Goal: Task Accomplishment & Management: Manage account settings

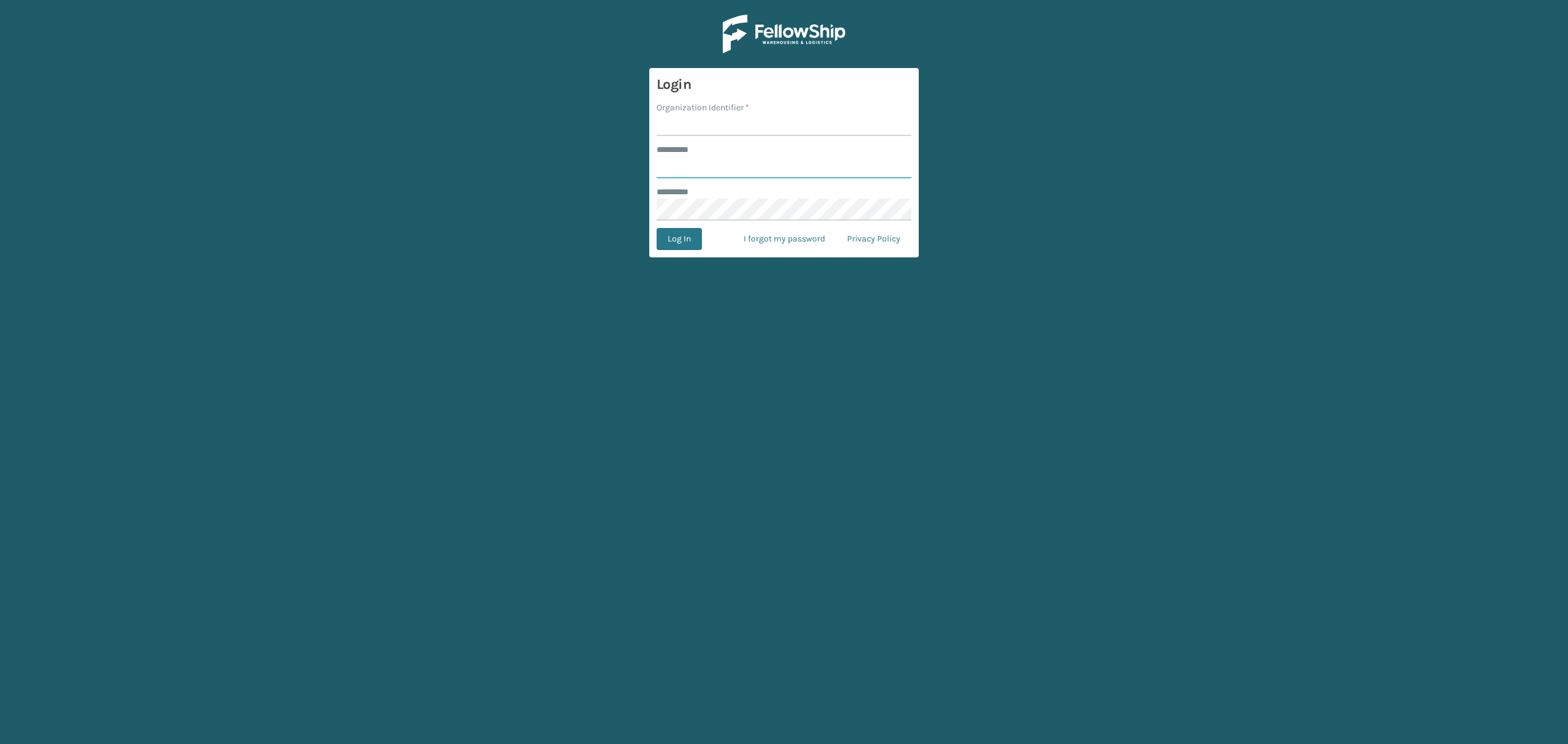
type input "*****"
click at [742, 135] on input "Organization Identifier *" at bounding box center [784, 125] width 255 height 22
type input "SuperAdminOrganization"
click at [670, 251] on form "Login Organization Identifier * SuperAdminOrganization ******** * ***** *******…" at bounding box center [784, 162] width 270 height 189
click at [680, 240] on button "Log In" at bounding box center [679, 239] width 45 height 22
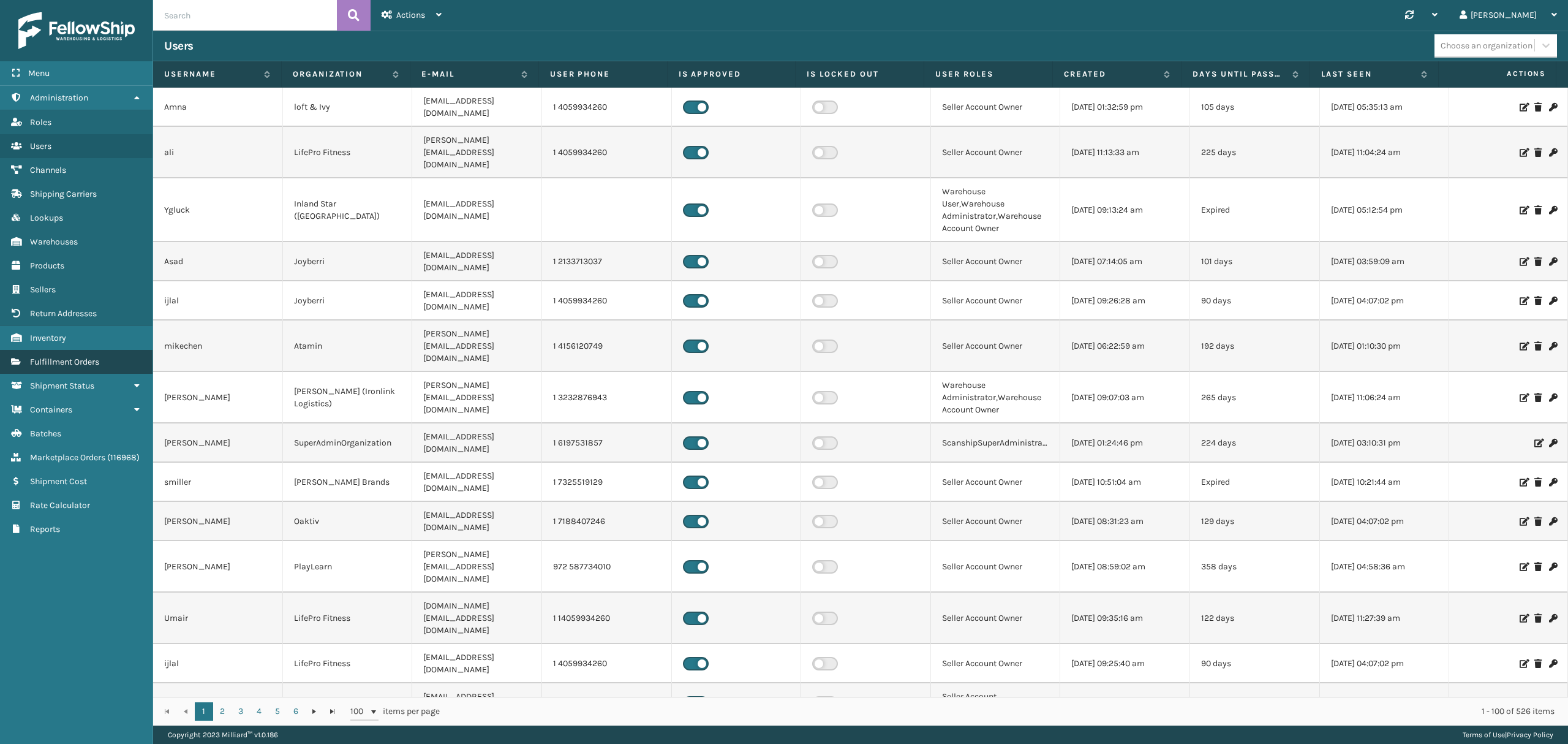
click at [57, 362] on span "Fulfillment Orders" at bounding box center [64, 361] width 69 height 10
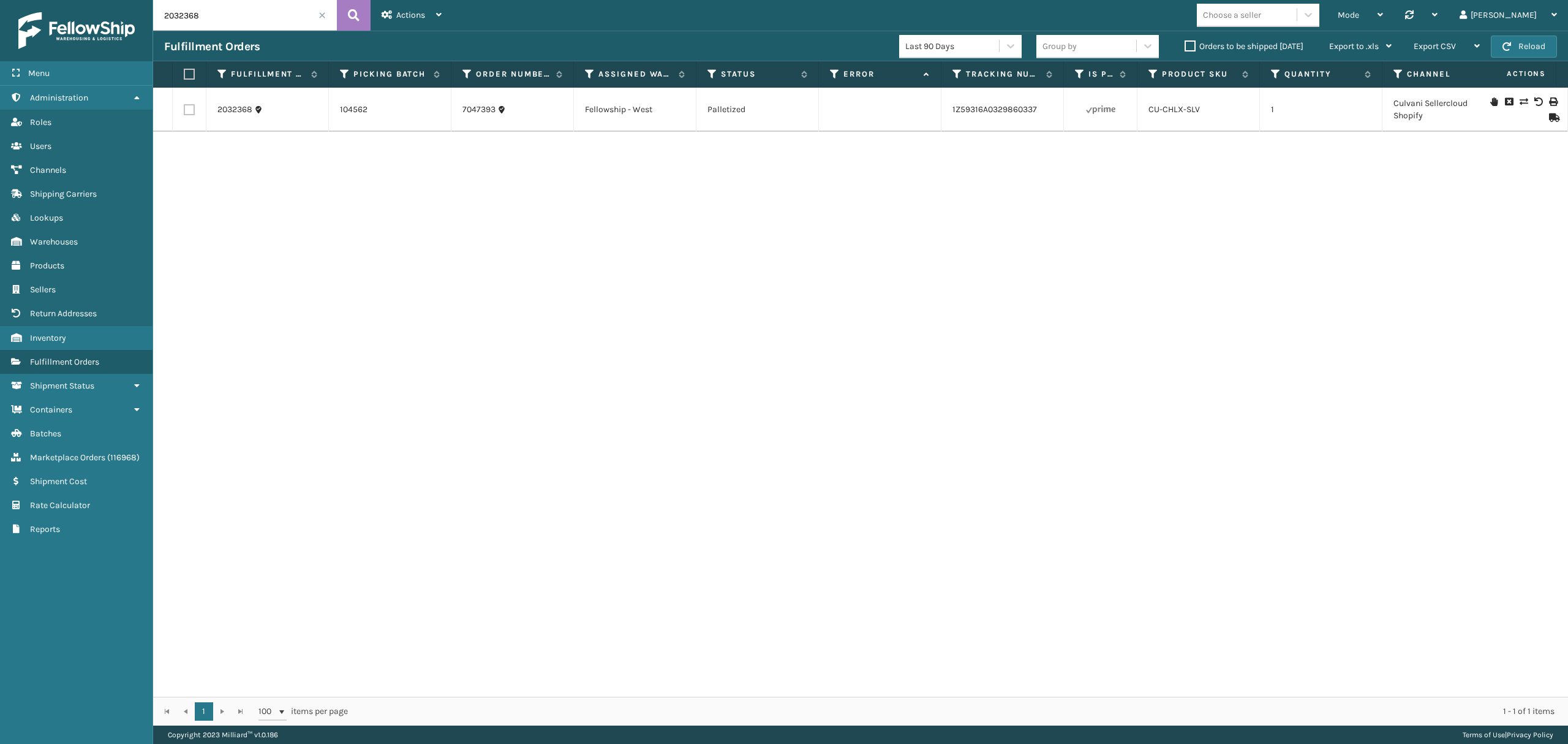
click at [226, 18] on input "2032368" at bounding box center [245, 15] width 183 height 30
click at [226, 17] on input "2032368" at bounding box center [245, 15] width 183 height 30
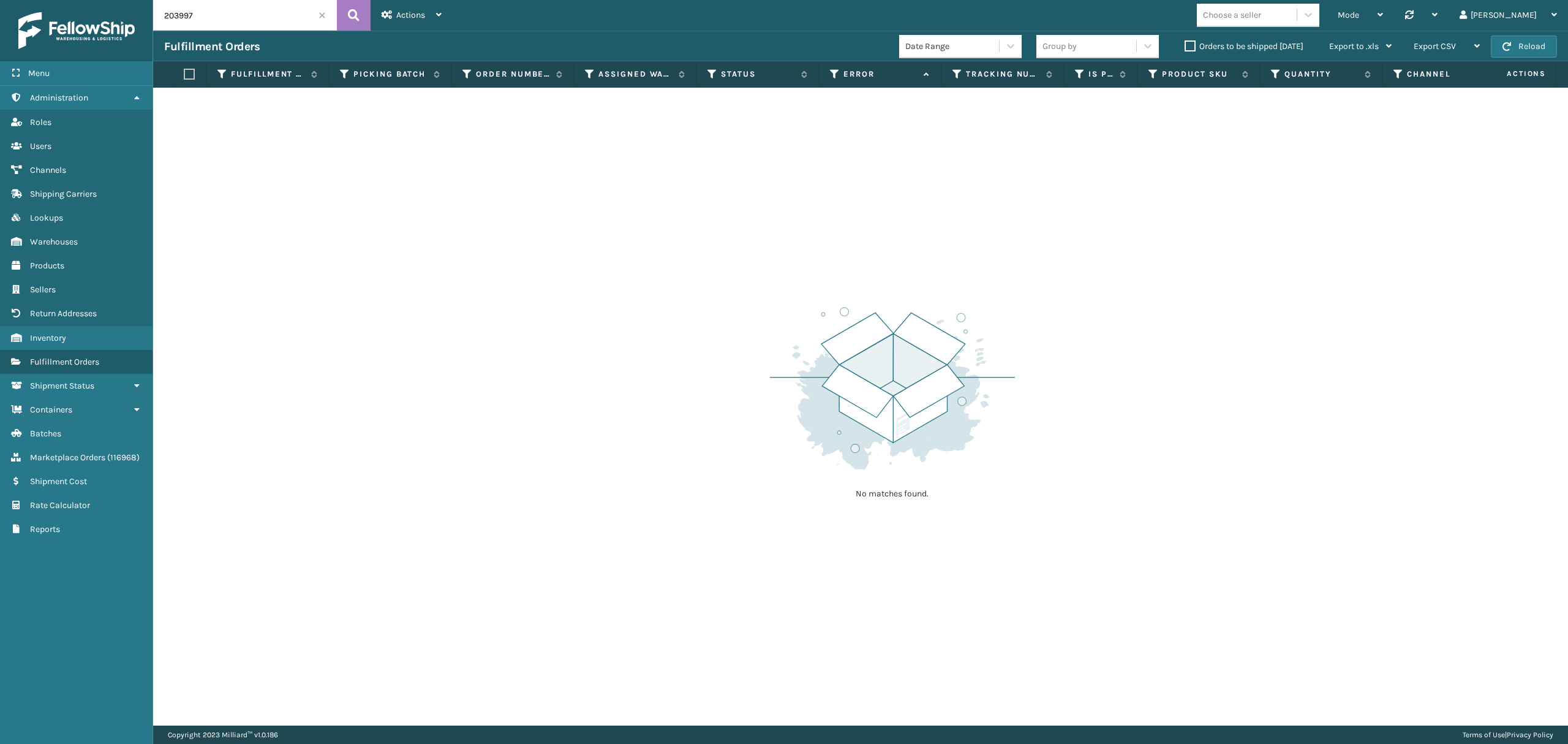
click at [233, 22] on input "203997" at bounding box center [245, 15] width 183 height 30
click at [234, 18] on input "203997" at bounding box center [245, 15] width 183 height 30
type input "2032988"
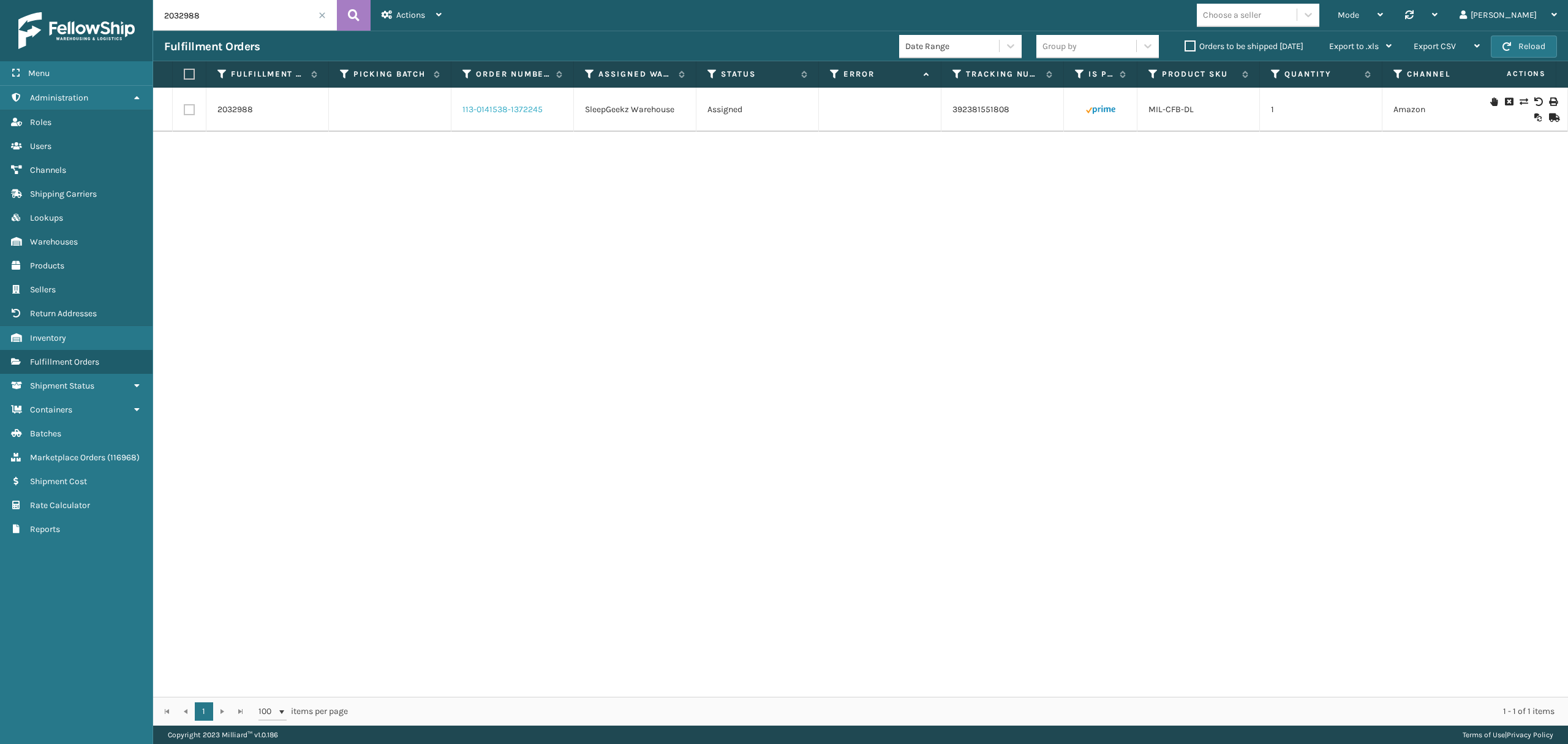
click at [489, 114] on link "113-0141538-1372245" at bounding box center [502, 109] width 80 height 12
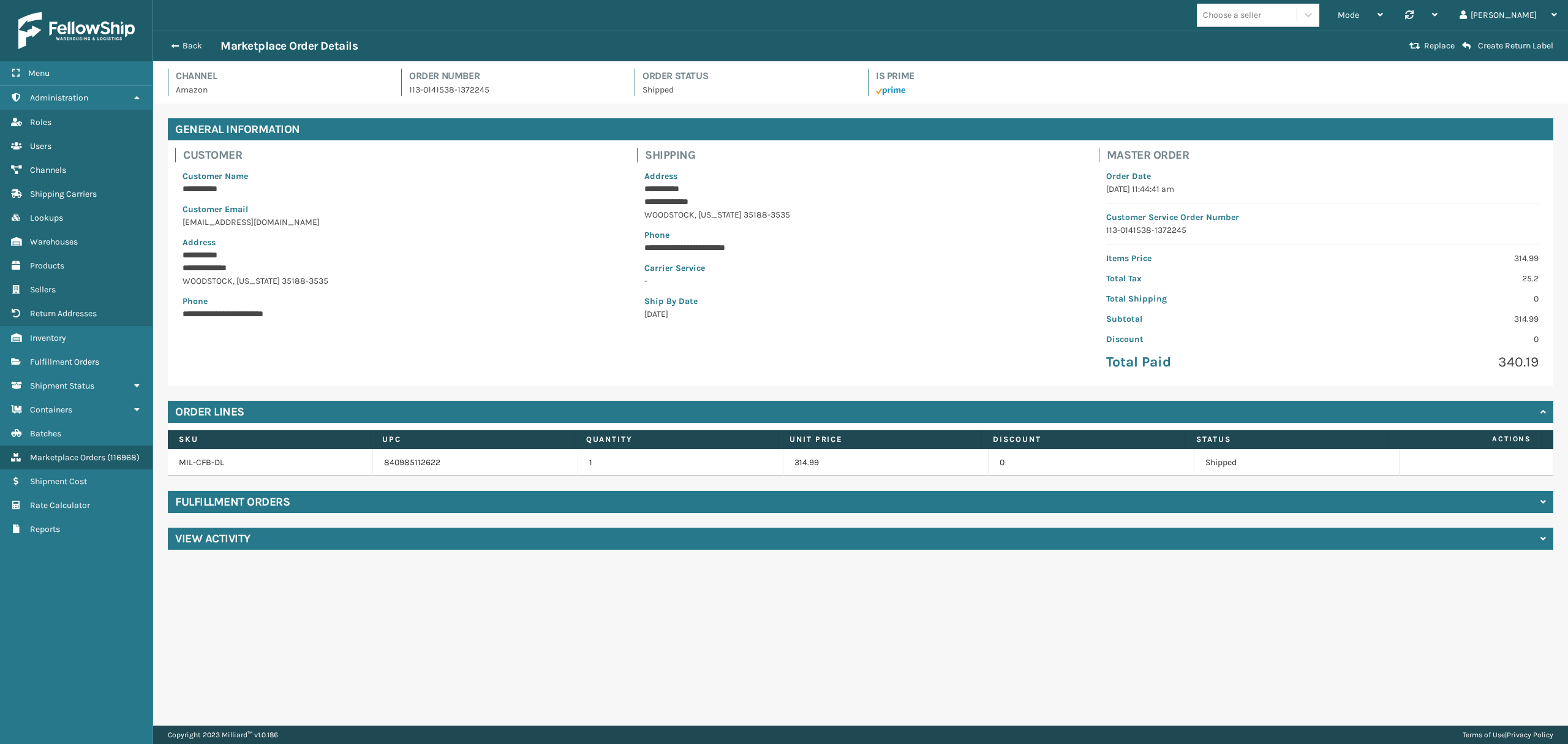
click at [283, 505] on h4 "Fulfillment Orders" at bounding box center [232, 502] width 115 height 15
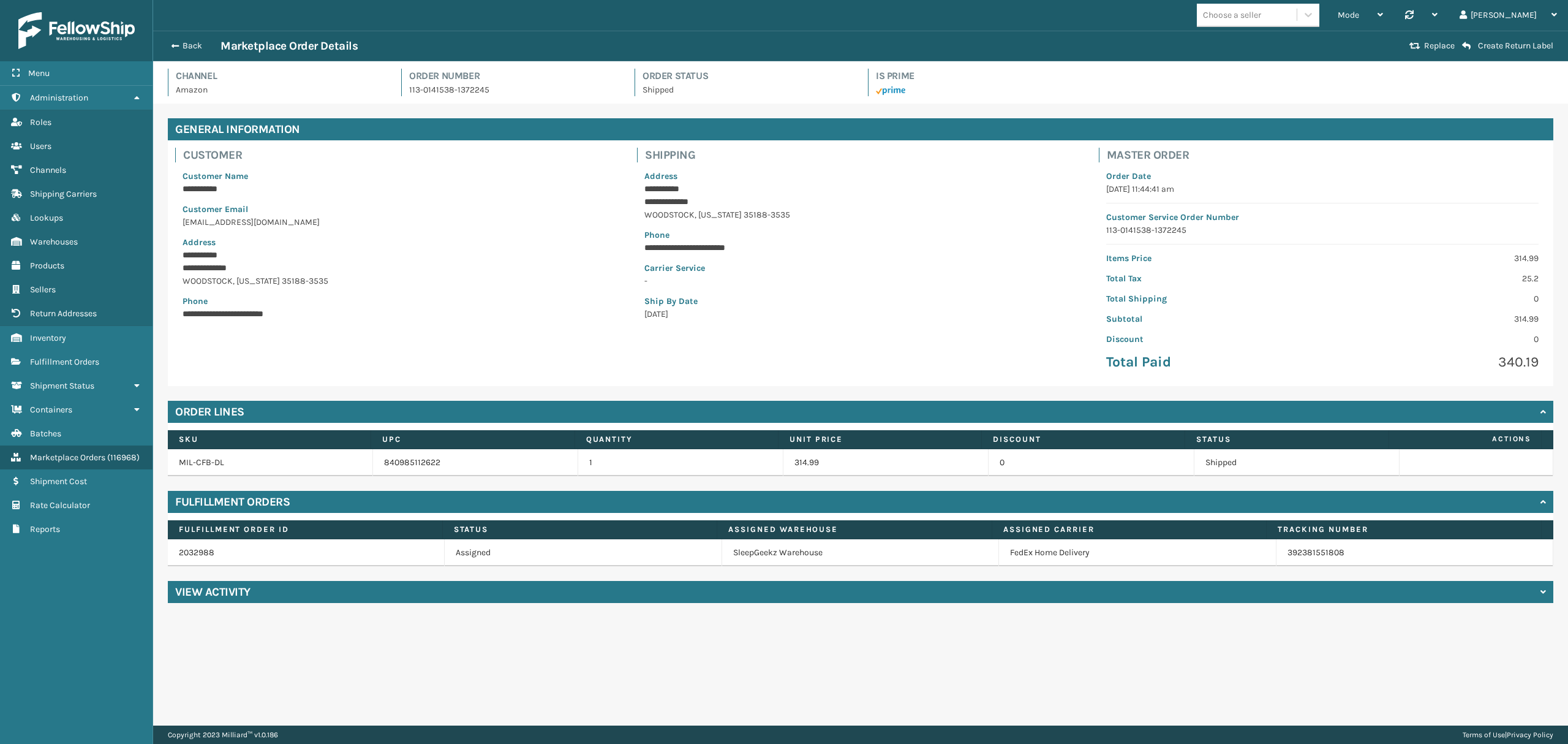
click at [372, 603] on div "View Activity" at bounding box center [861, 592] width 1385 height 22
click at [195, 52] on div "Back Marketplace Order Details" at bounding box center [785, 46] width 1242 height 15
click at [193, 44] on button "Back" at bounding box center [192, 46] width 56 height 11
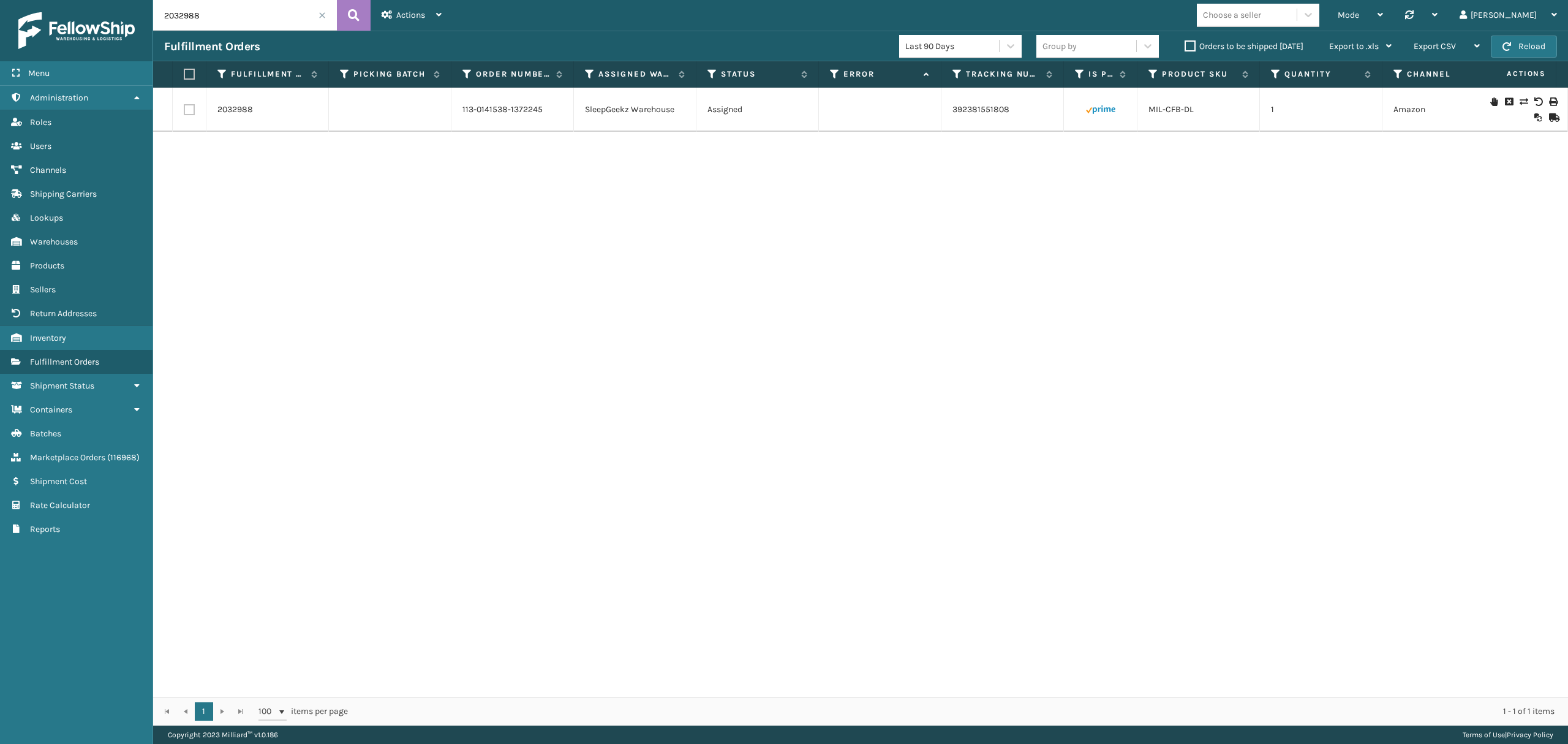
drag, startPoint x: 216, startPoint y: 15, endPoint x: 161, endPoint y: 15, distance: 55.0
click at [161, 17] on input "2032988" at bounding box center [245, 15] width 183 height 30
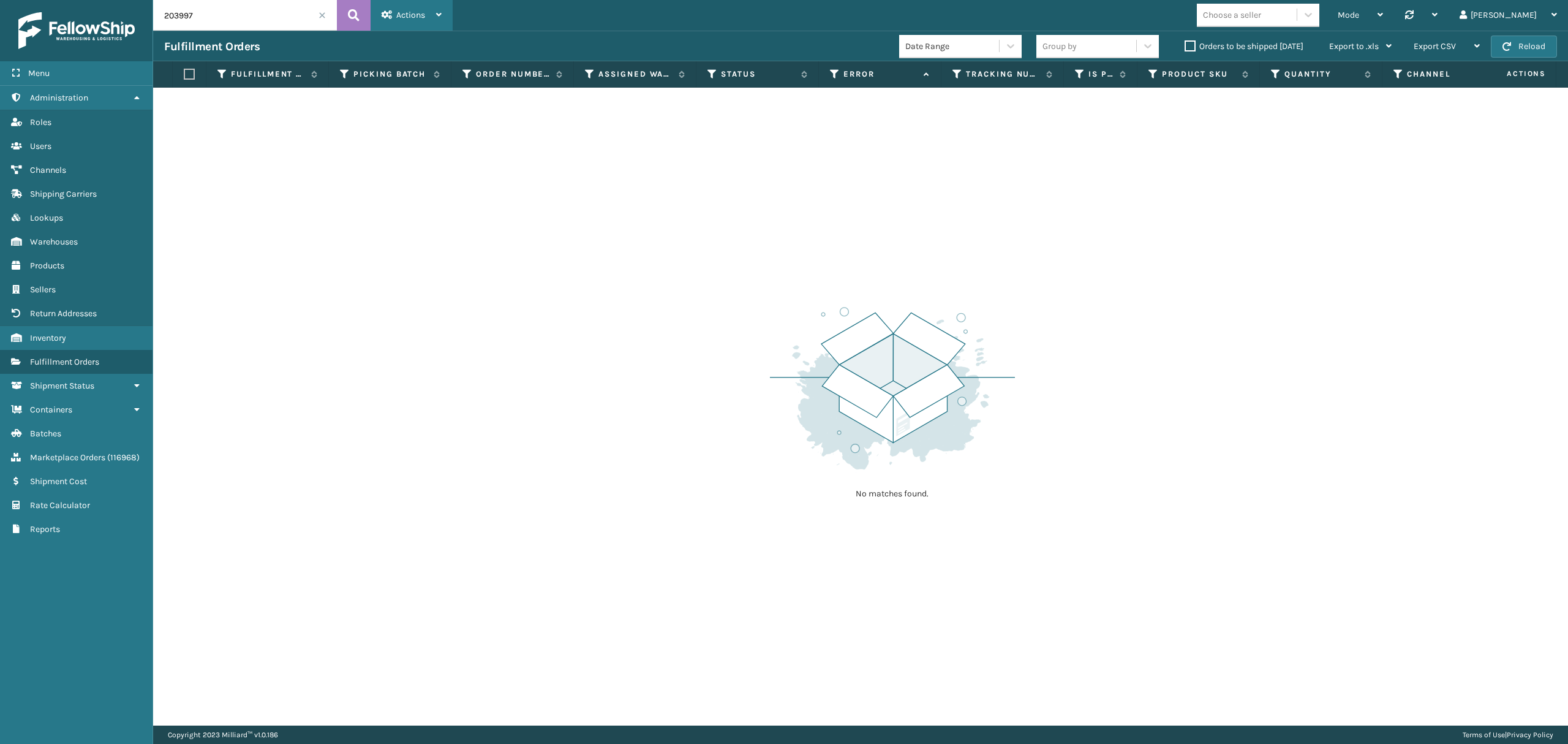
click at [442, 21] on div "Actions Settings Remove All Filters Track Fulfillment Order Export Labels Bulk …" at bounding box center [411, 15] width 82 height 30
drag, startPoint x: 240, startPoint y: 15, endPoint x: 130, endPoint y: 25, distance: 110.5
click at [130, 0] on div "Menu Administration Roles Users Channels Shipping Carriers Lookups Warehouses P…" at bounding box center [784, 0] width 1568 height 0
type input "42444"
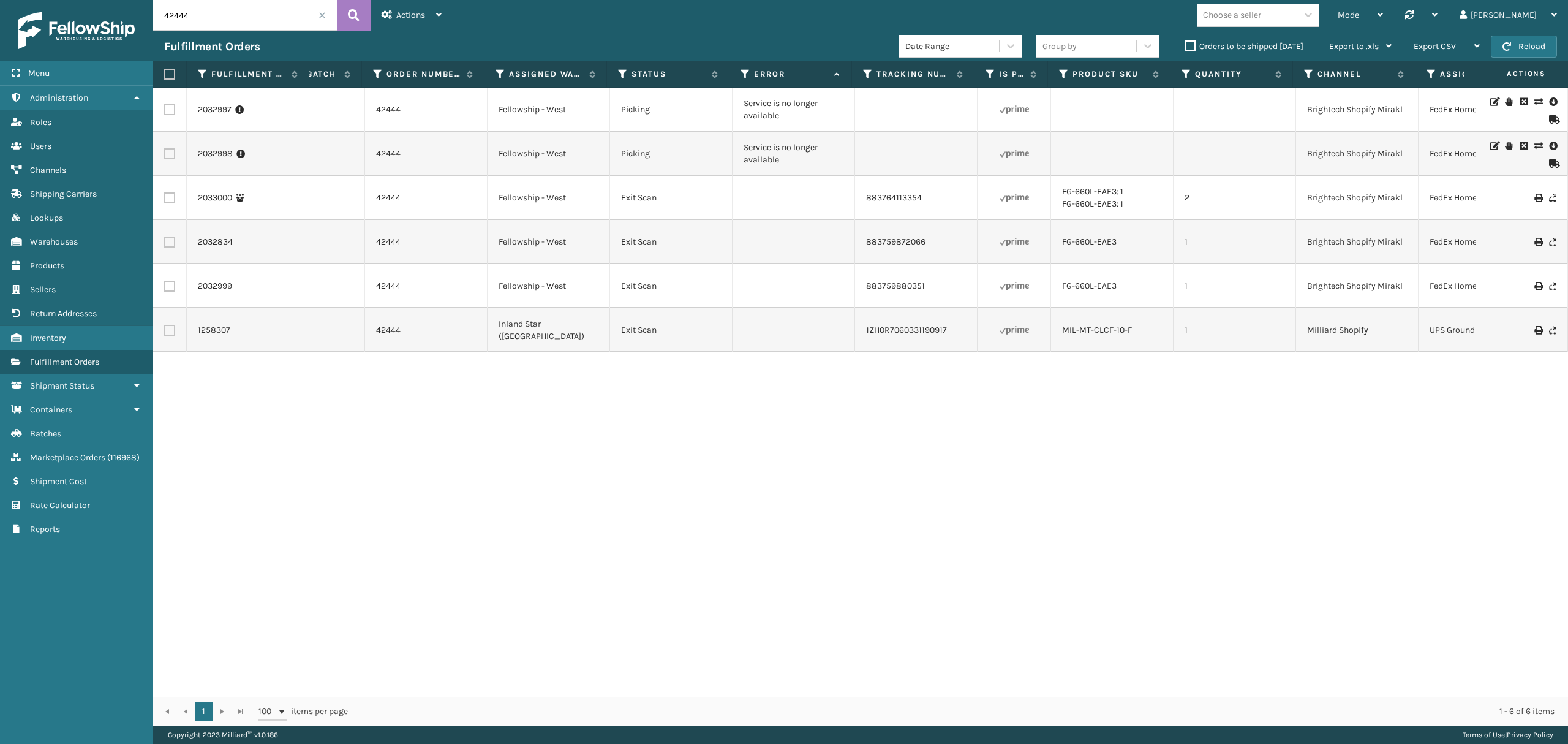
scroll to position [0, 86]
click at [161, 106] on td at bounding box center [170, 109] width 34 height 44
click at [167, 111] on label at bounding box center [170, 110] width 11 height 11
click at [165, 111] on input "checkbox" at bounding box center [164, 108] width 1 height 8
checkbox input "true"
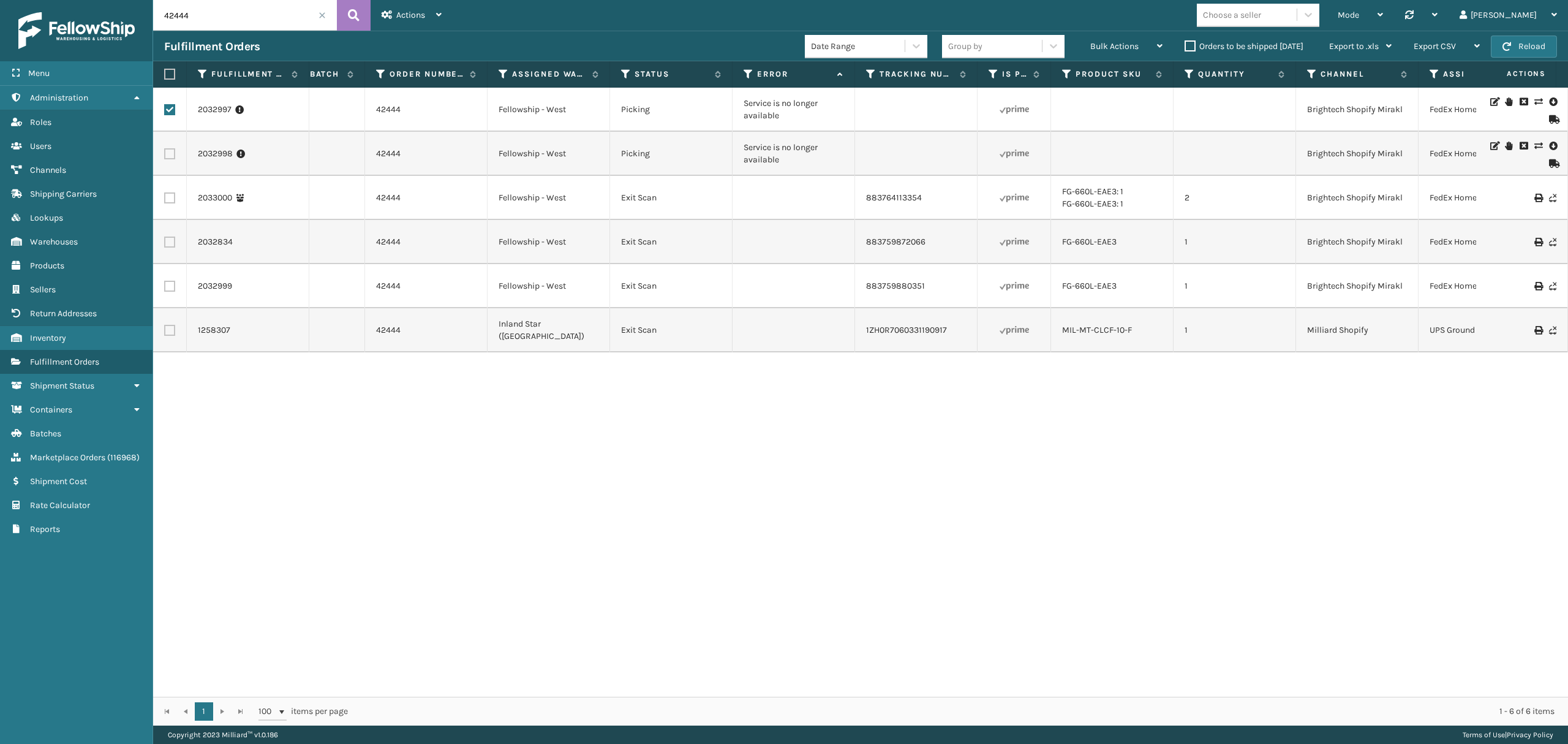
click at [172, 161] on td at bounding box center [170, 154] width 34 height 44
click at [168, 156] on label at bounding box center [170, 154] width 11 height 11
click at [165, 156] on input "checkbox" at bounding box center [164, 152] width 1 height 8
checkbox input "true"
click at [1096, 48] on span "Bulk Actions" at bounding box center [1115, 46] width 49 height 10
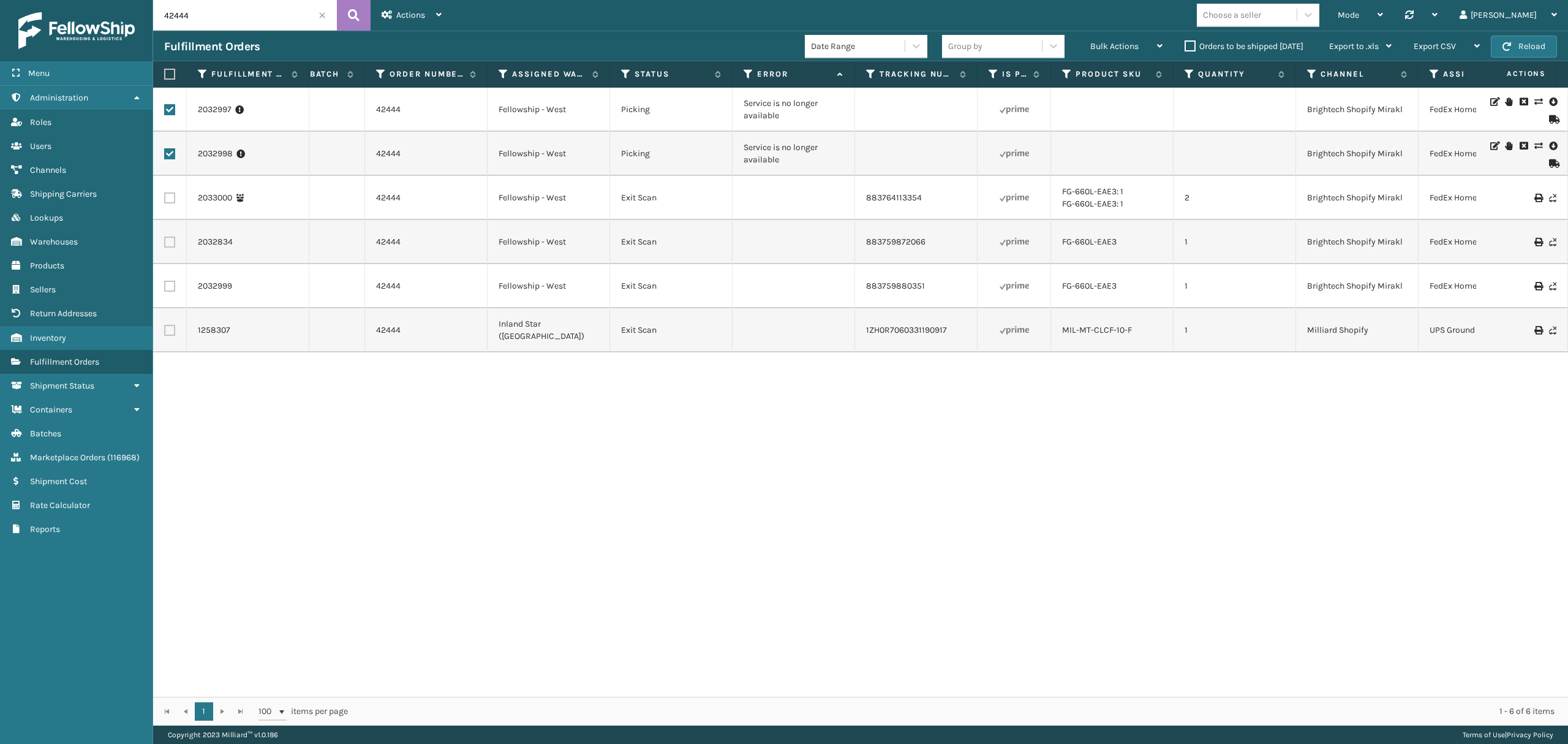
drag, startPoint x: 219, startPoint y: 16, endPoint x: 150, endPoint y: 16, distance: 69.0
click at [150, 0] on div "Menu Administration Roles Users Channels Shipping Carriers Lookups Warehouses P…" at bounding box center [784, 0] width 1568 height 0
click at [752, 430] on div "2032997 104559 42444 Fellowship - West Picking Service is no longer available B…" at bounding box center [861, 392] width 1416 height 609
drag, startPoint x: 196, startPoint y: 105, endPoint x: 260, endPoint y: 148, distance: 77.1
click at [260, 148] on tbody "2032997 104559 42444 Fellowship - West Picking Service is no longer available B…" at bounding box center [1034, 219] width 1934 height 264
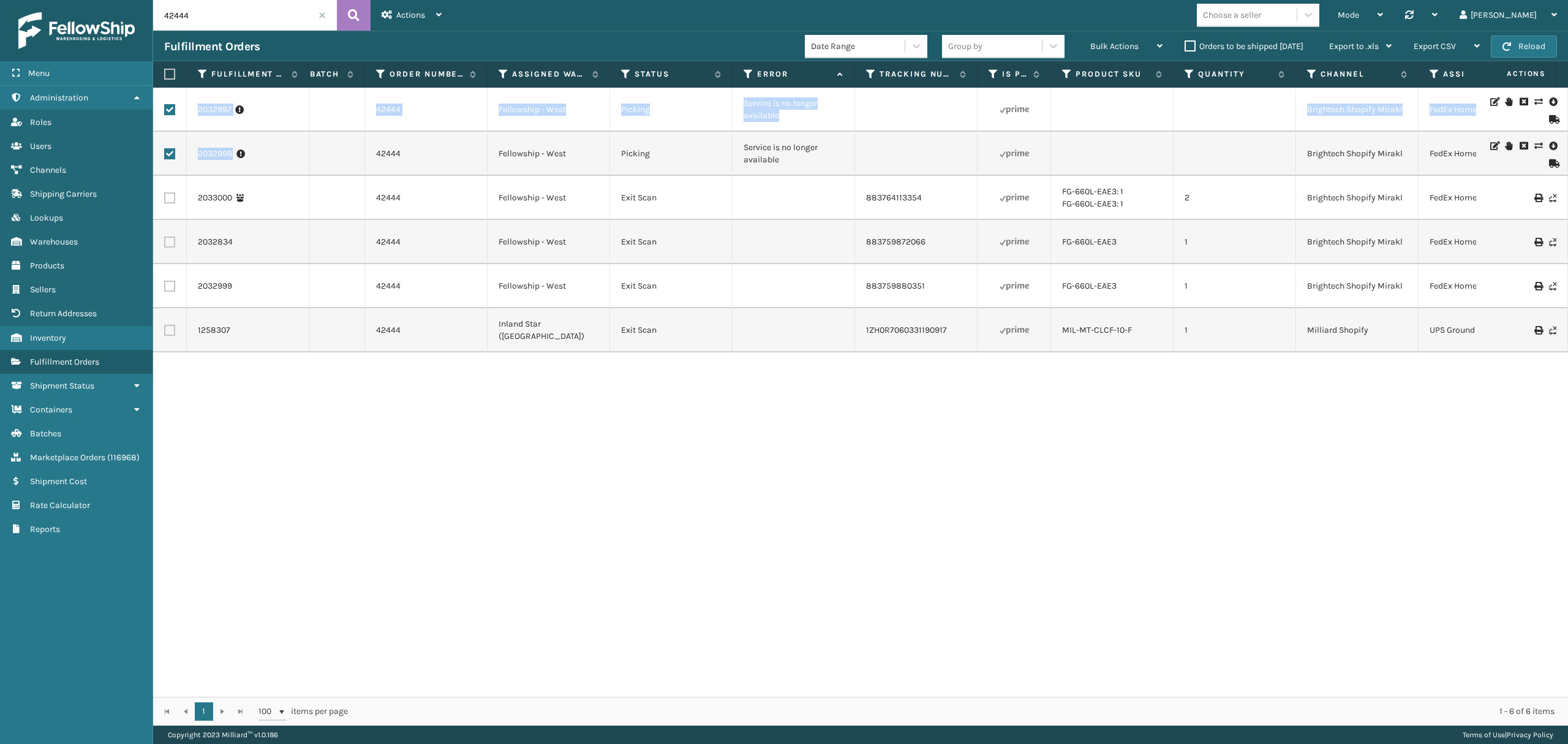
click at [264, 132] on td "2032998" at bounding box center [249, 154] width 123 height 44
drag, startPoint x: 201, startPoint y: 116, endPoint x: 222, endPoint y: 114, distance: 21.1
click at [222, 114] on link "2032997" at bounding box center [215, 109] width 34 height 12
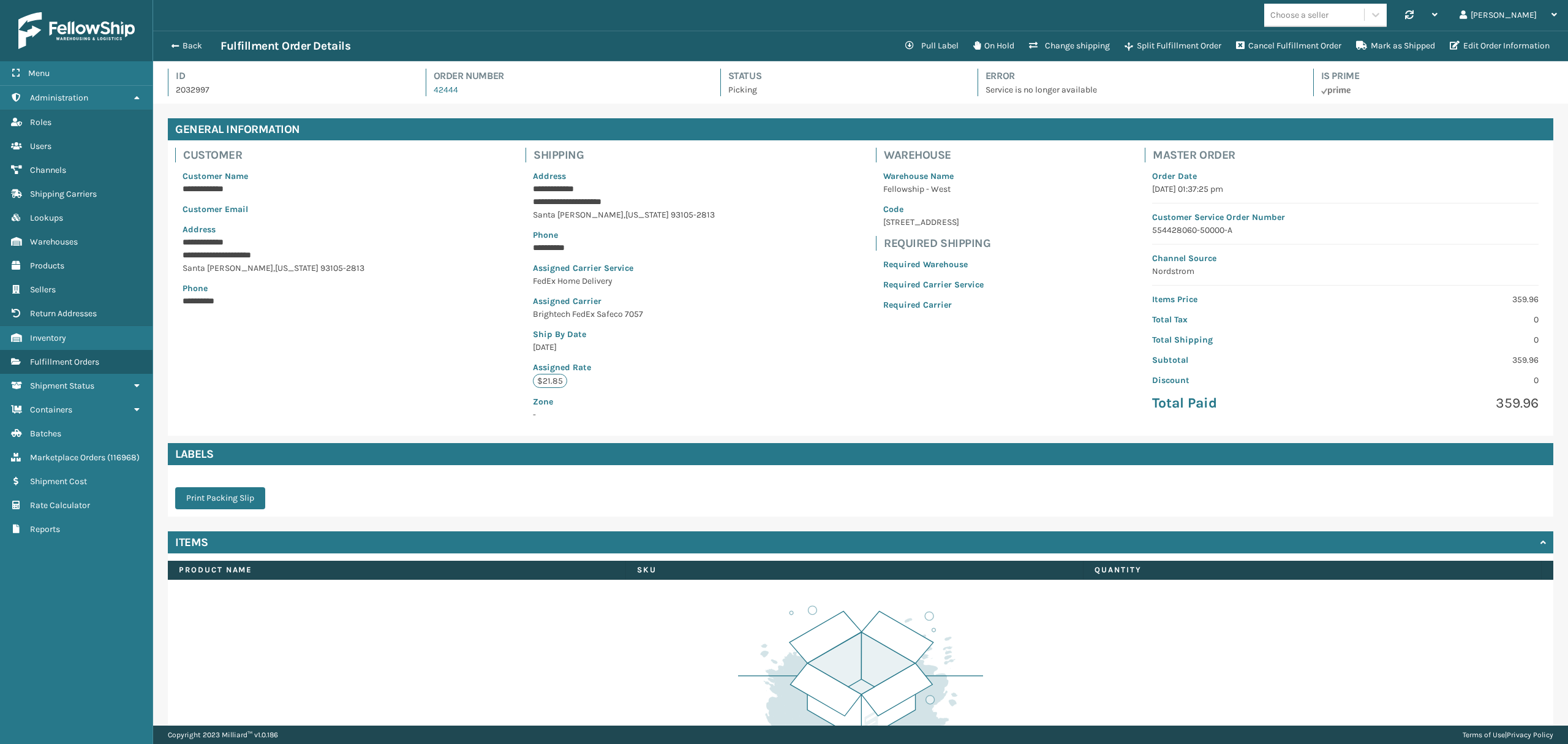
scroll to position [28, 1415]
click at [177, 50] on button "Back" at bounding box center [192, 46] width 56 height 11
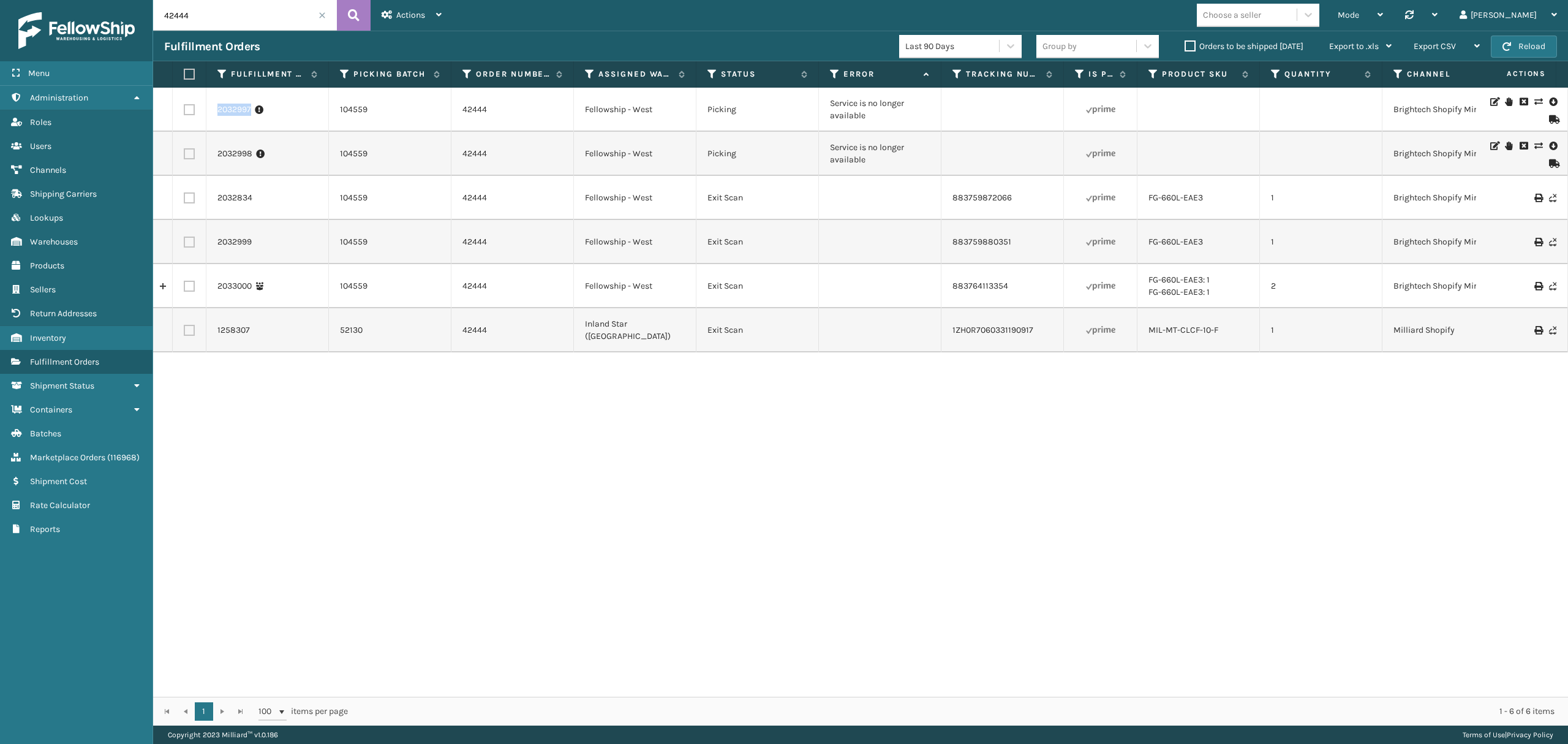
copy link "2032997"
drag, startPoint x: 206, startPoint y: 118, endPoint x: 253, endPoint y: 118, distance: 47.0
click at [253, 118] on td "2032997" at bounding box center [268, 109] width 123 height 44
copy link "2032998"
drag, startPoint x: 217, startPoint y: 156, endPoint x: 250, endPoint y: 156, distance: 33.0
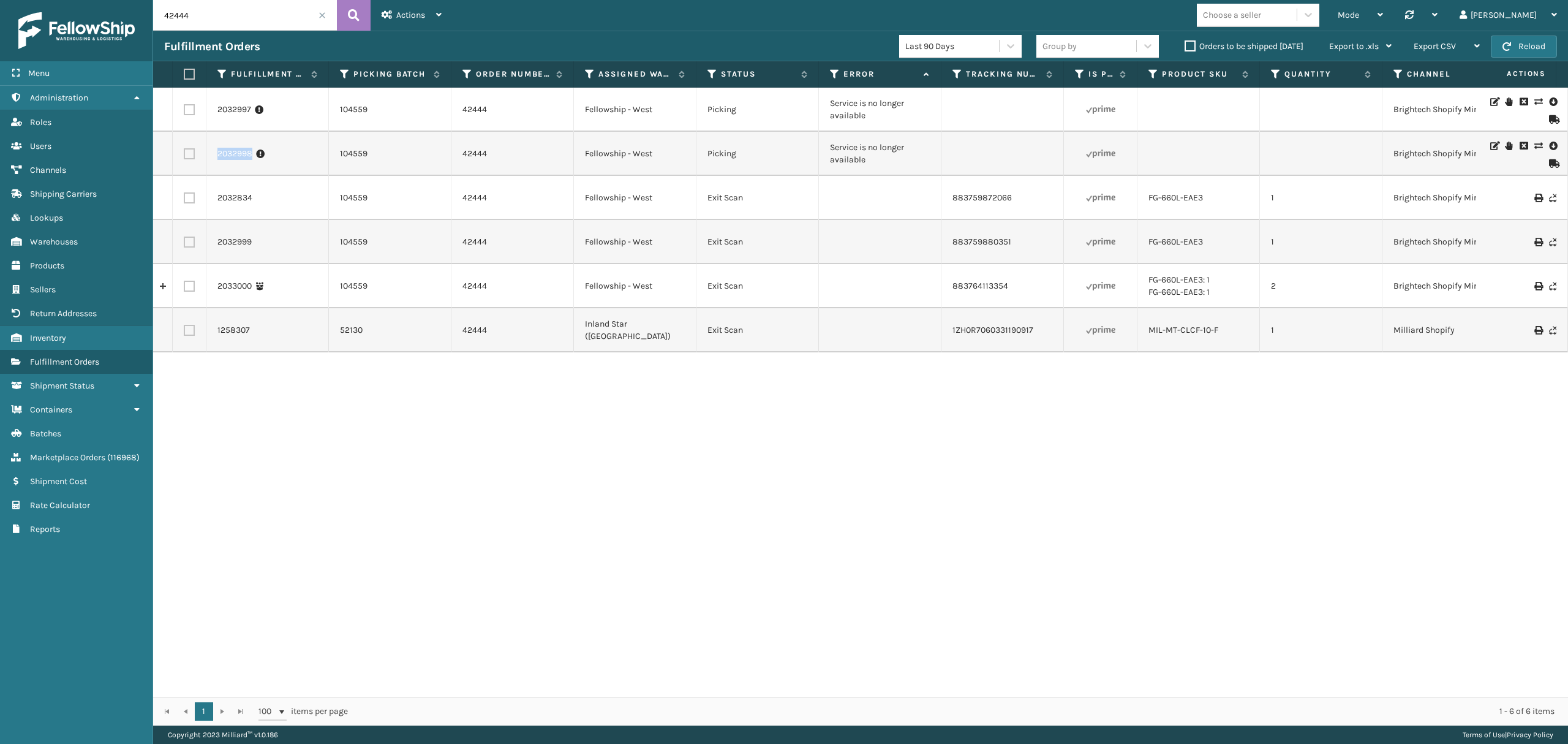
click at [250, 156] on link "2032998" at bounding box center [235, 153] width 35 height 12
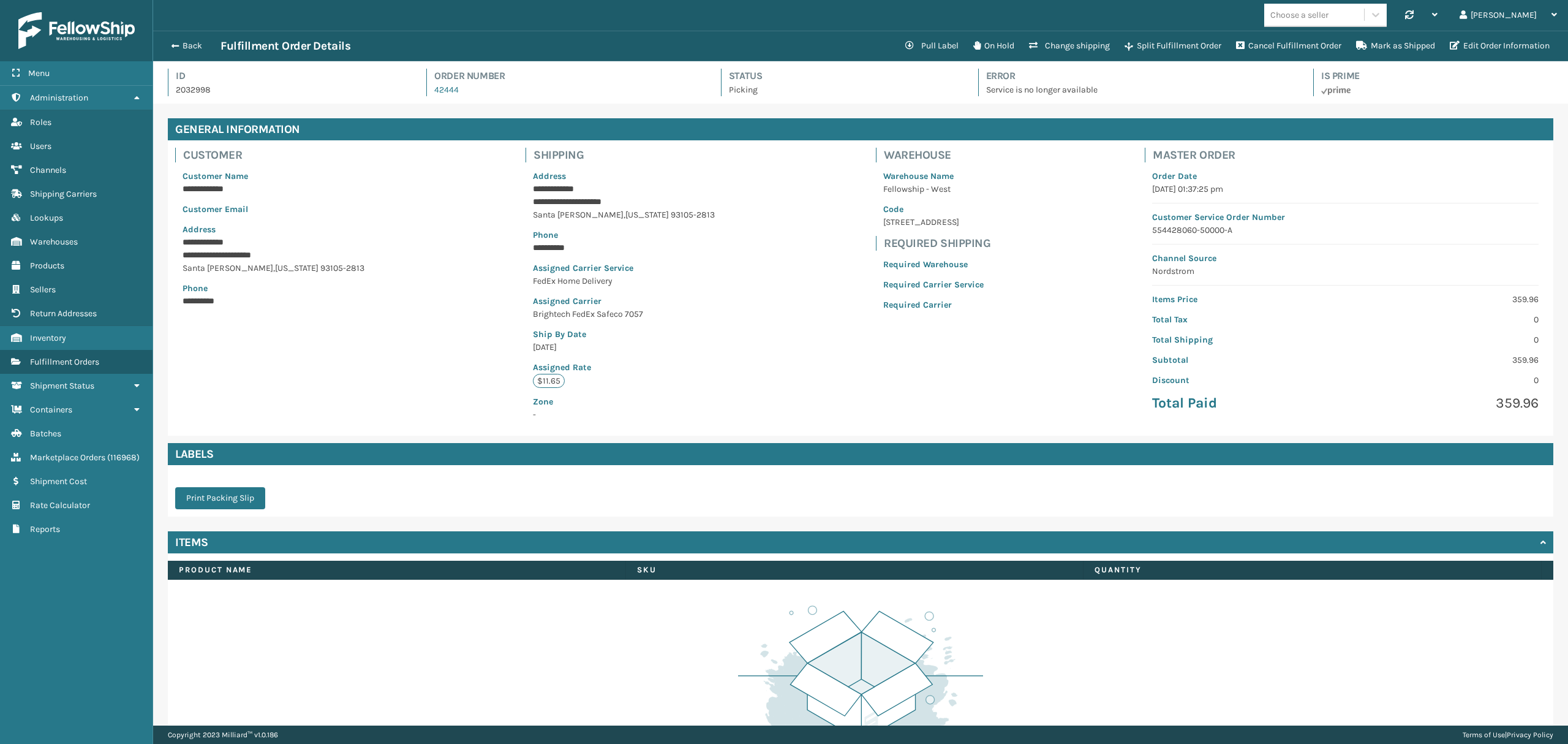
scroll to position [28, 1415]
drag, startPoint x: 180, startPoint y: 45, endPoint x: 168, endPoint y: 403, distance: 358.2
click at [180, 45] on button "Back" at bounding box center [192, 46] width 56 height 11
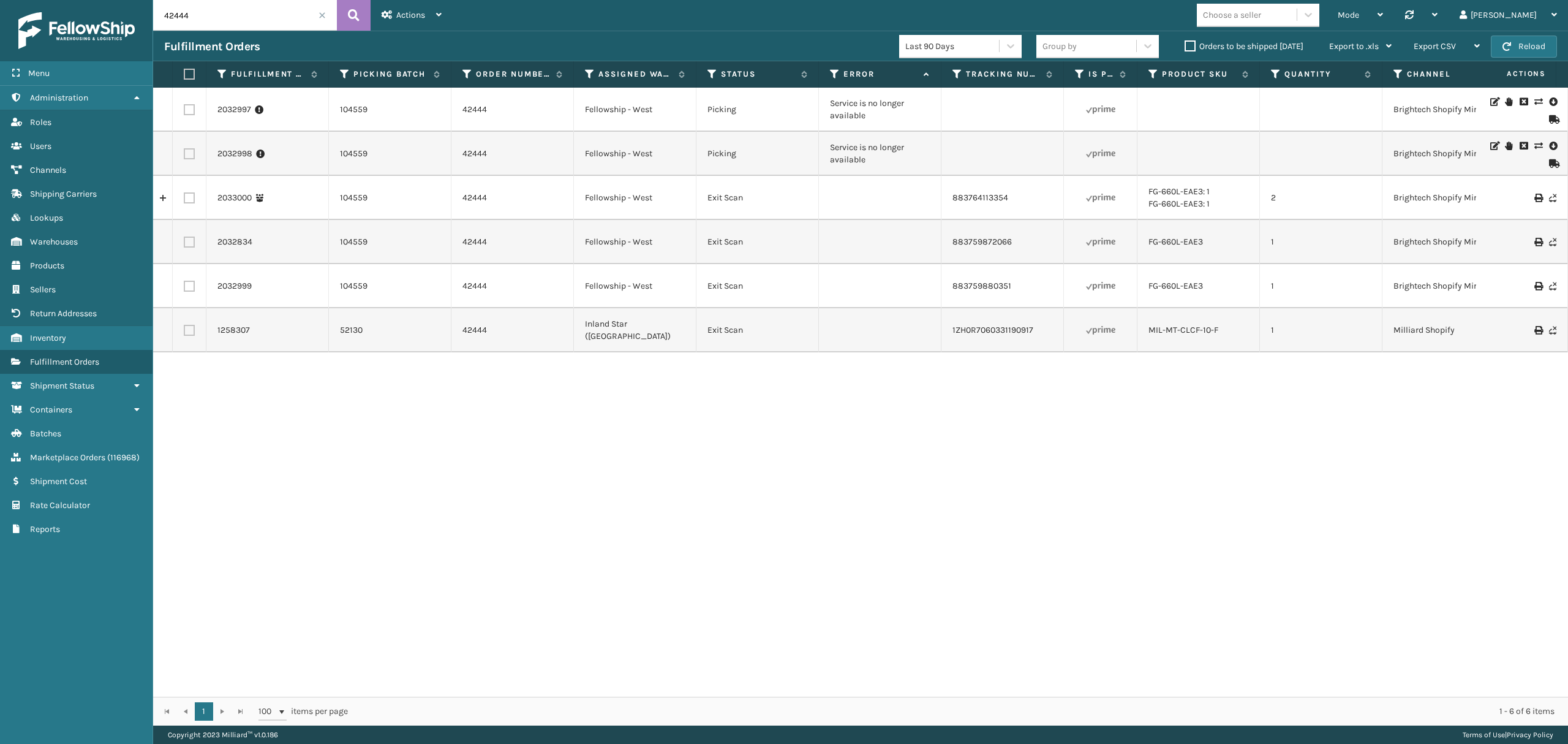
click at [191, 112] on label at bounding box center [189, 110] width 11 height 11
click at [184, 112] on input "checkbox" at bounding box center [183, 108] width 1 height 8
checkbox input "true"
click at [193, 145] on td at bounding box center [189, 154] width 34 height 44
click at [189, 150] on label at bounding box center [189, 154] width 11 height 11
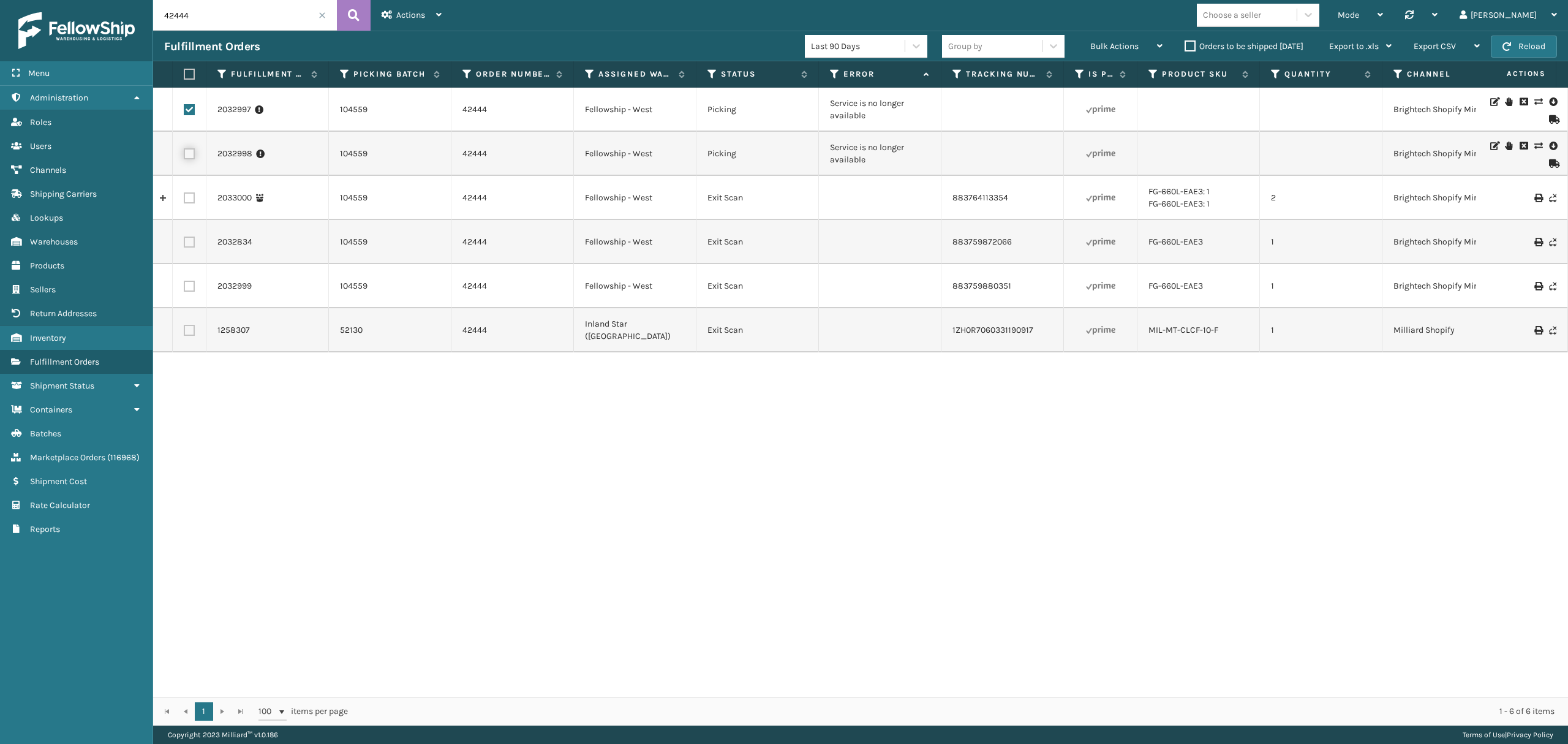
click at [184, 150] on input "checkbox" at bounding box center [183, 152] width 1 height 8
checkbox input "true"
click at [1145, 52] on div "Bulk Actions" at bounding box center [1127, 46] width 72 height 30
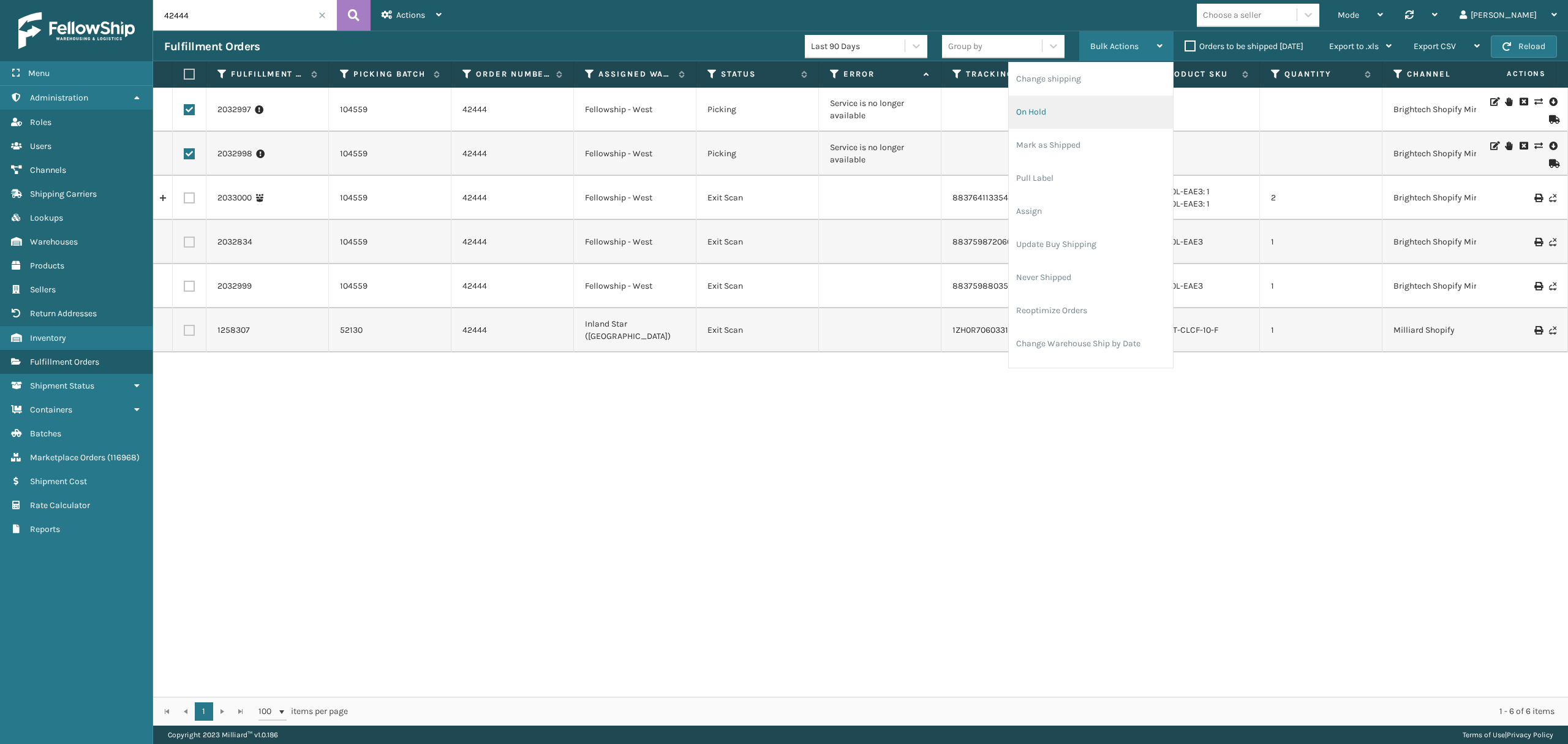
click at [1073, 120] on li "On Hold" at bounding box center [1091, 112] width 164 height 33
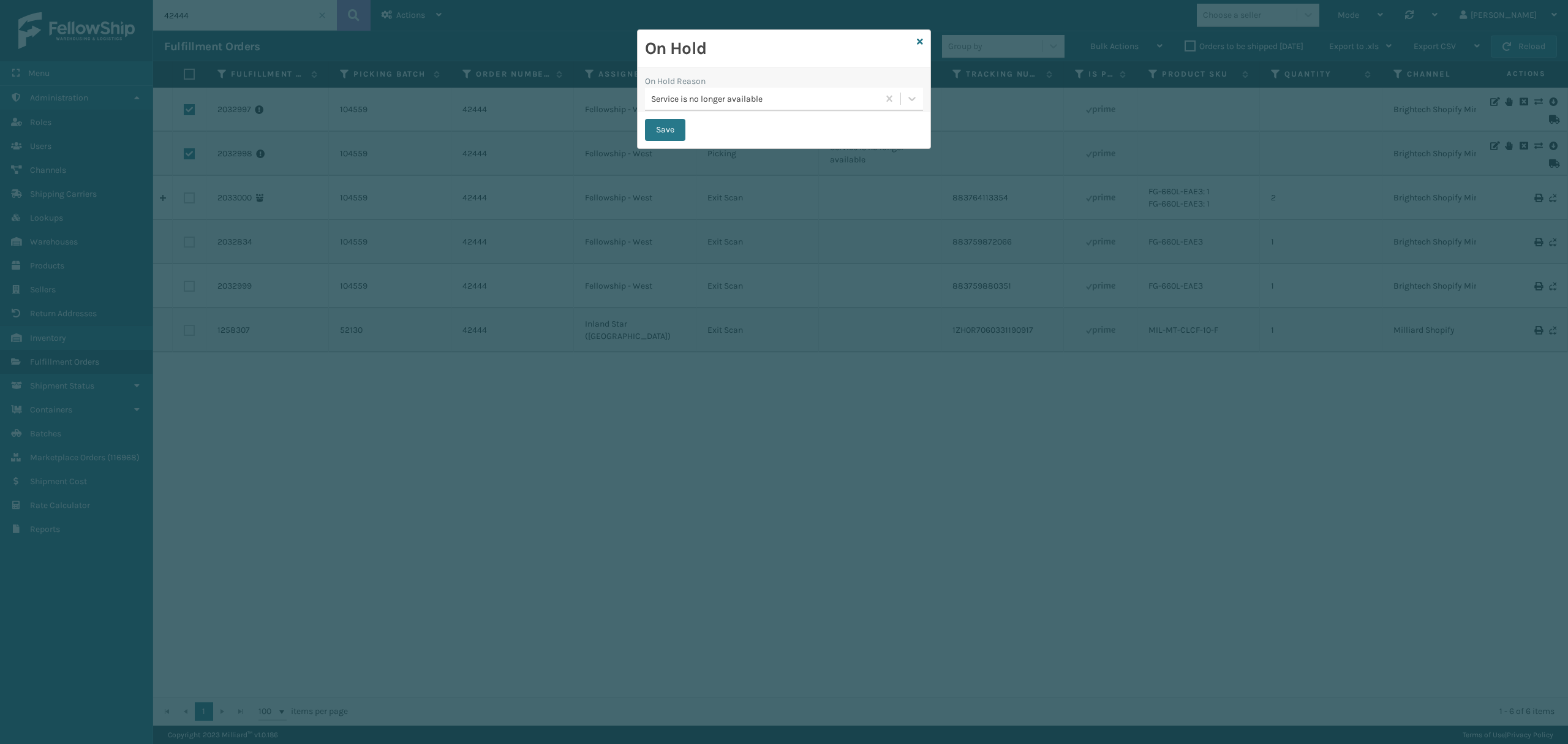
click at [914, 41] on div "On Hold" at bounding box center [784, 49] width 293 height 38
click at [920, 44] on icon at bounding box center [920, 41] width 6 height 8
checkbox input "false"
